Goal: Navigation & Orientation: Find specific page/section

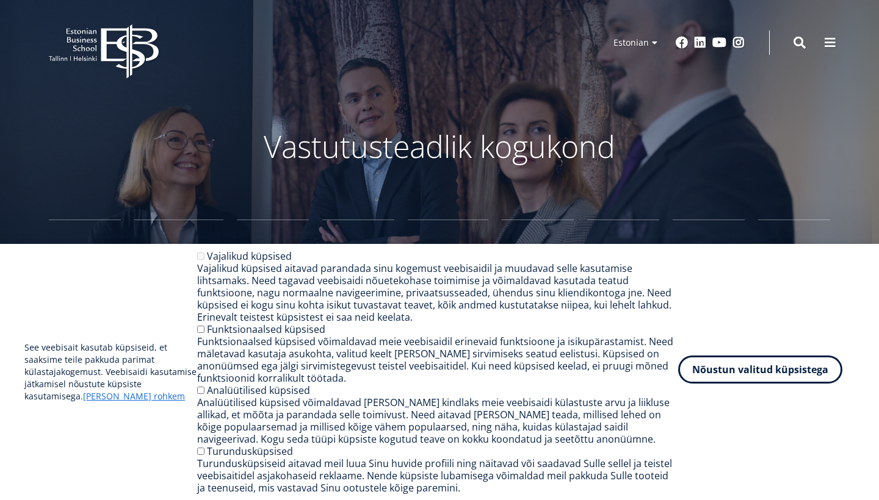
click at [746, 369] on button "Nõustun valitud küpsistega" at bounding box center [760, 370] width 164 height 28
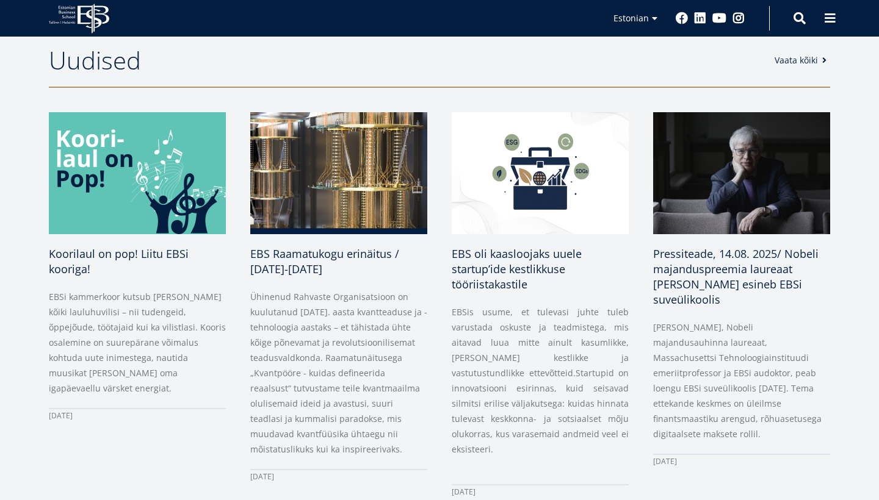
scroll to position [553, 0]
click at [816, 64] on link "Vaata kõiki" at bounding box center [804, 60] width 56 height 12
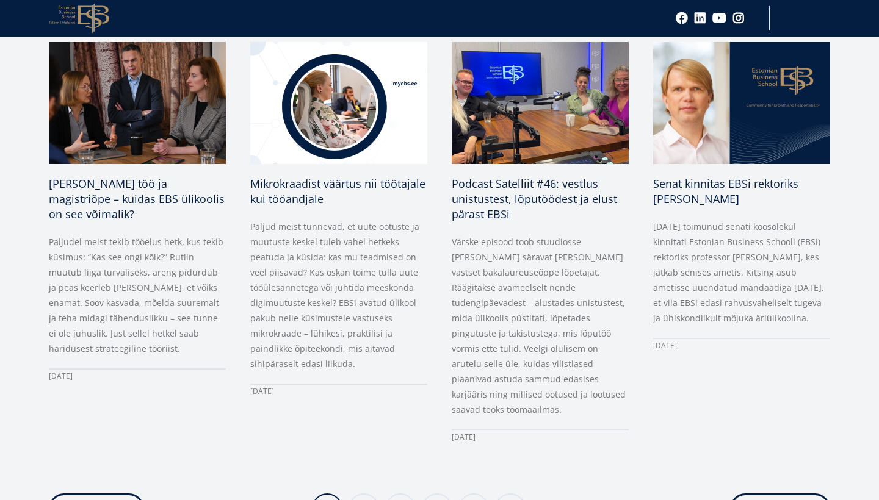
scroll to position [1008, 0]
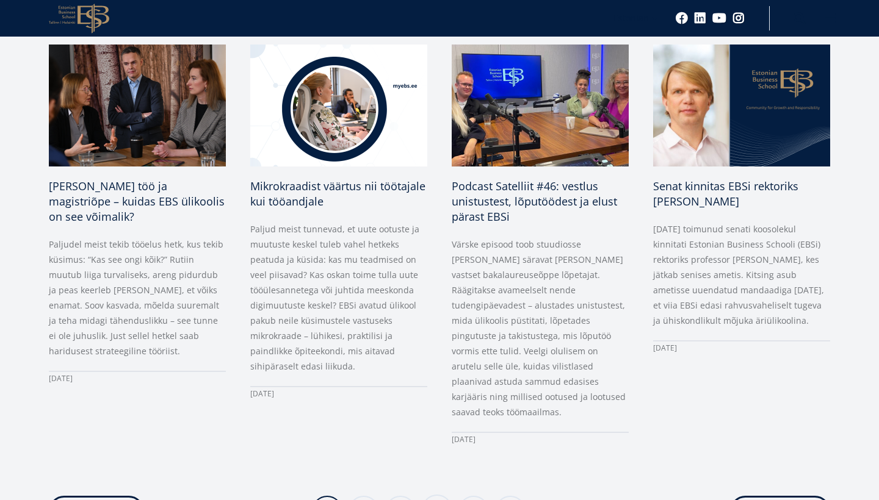
click at [431, 495] on link "Page 4" at bounding box center [437, 510] width 31 height 31
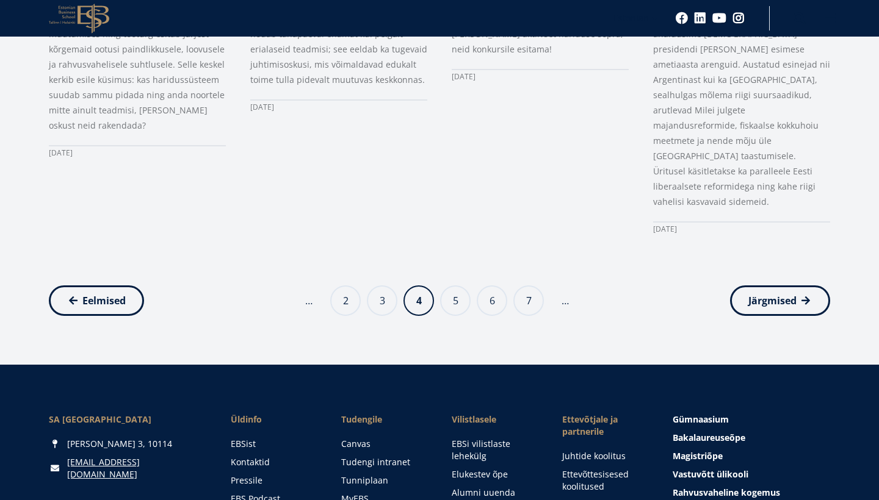
scroll to position [1196, 0]
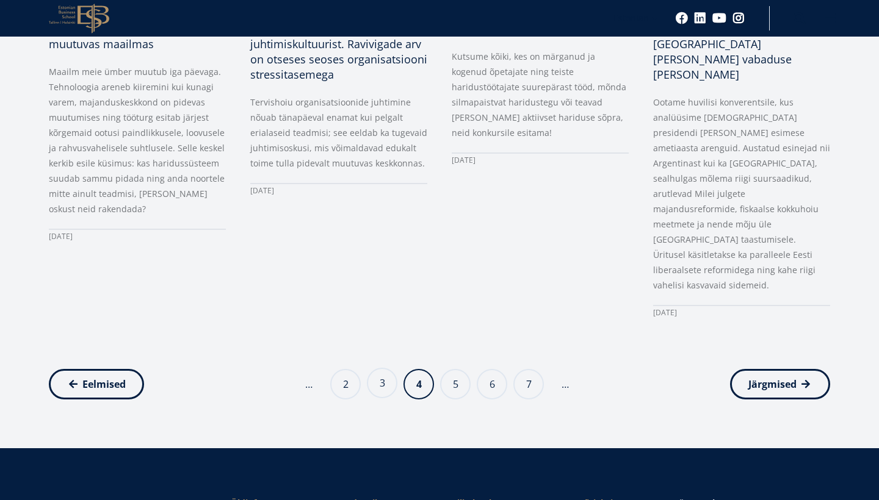
click at [377, 368] on link "Page 3" at bounding box center [382, 383] width 31 height 31
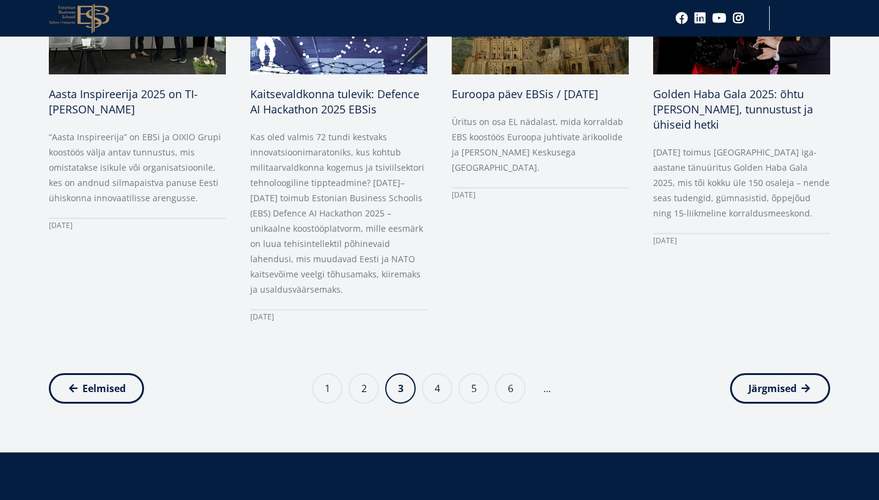
scroll to position [1314, 0]
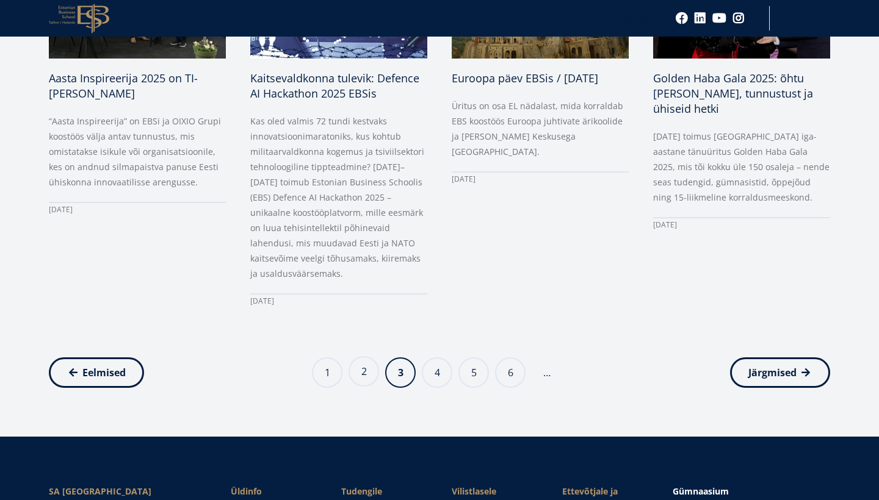
click at [361, 356] on link "Page 2" at bounding box center [363, 371] width 31 height 31
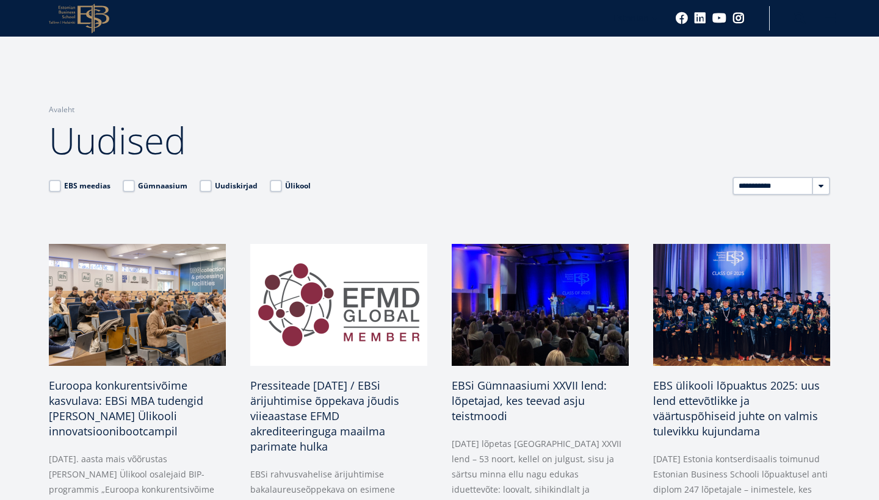
click at [84, 20] on icon "EBS Logo Created with Sketch." at bounding box center [79, 19] width 60 height 30
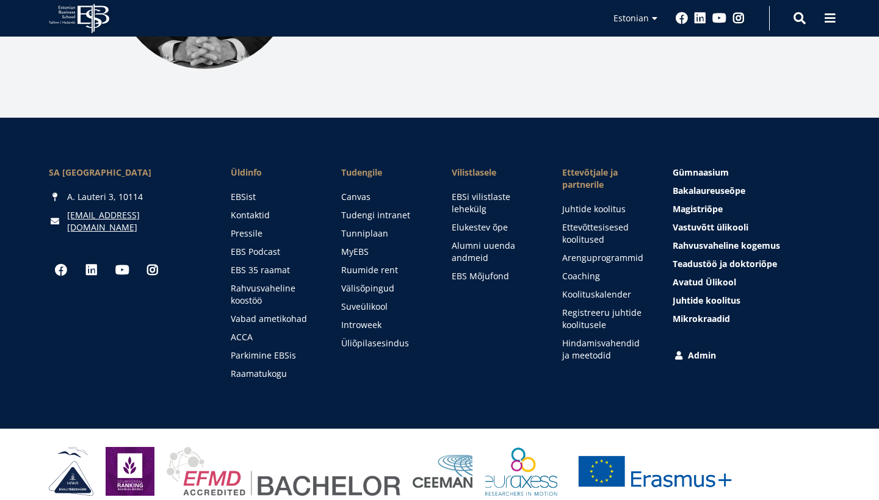
scroll to position [1724, 0]
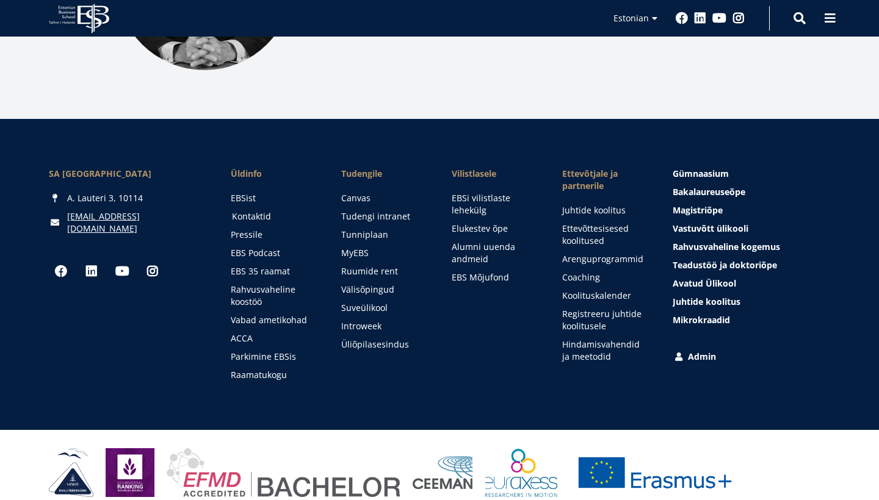
click at [252, 211] on link "Kontaktid" at bounding box center [275, 217] width 86 height 12
